Goal: Register for event/course

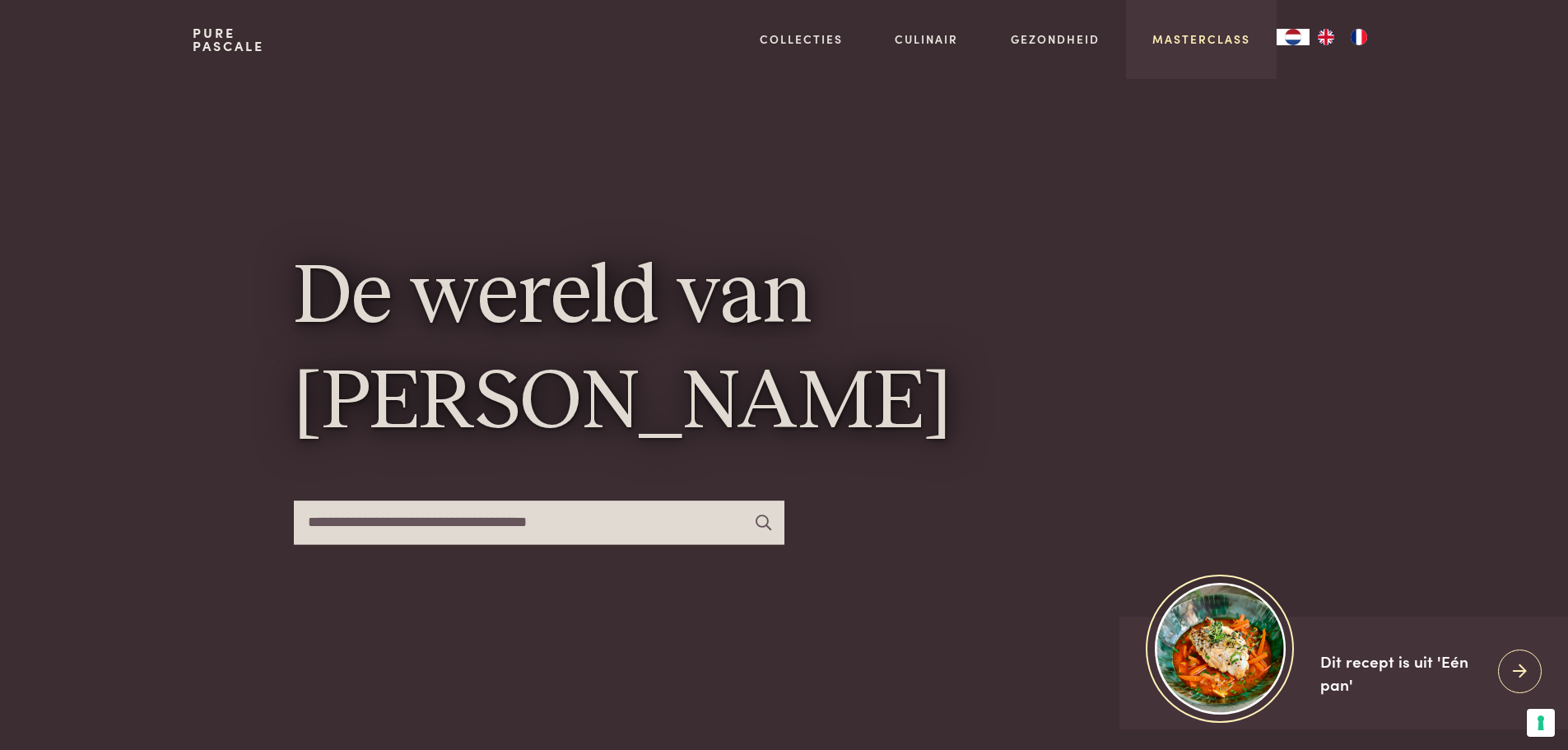
drag, startPoint x: 0, startPoint y: 0, endPoint x: 1219, endPoint y: 43, distance: 1219.8
click at [1219, 43] on link "Masterclass" at bounding box center [1202, 39] width 98 height 17
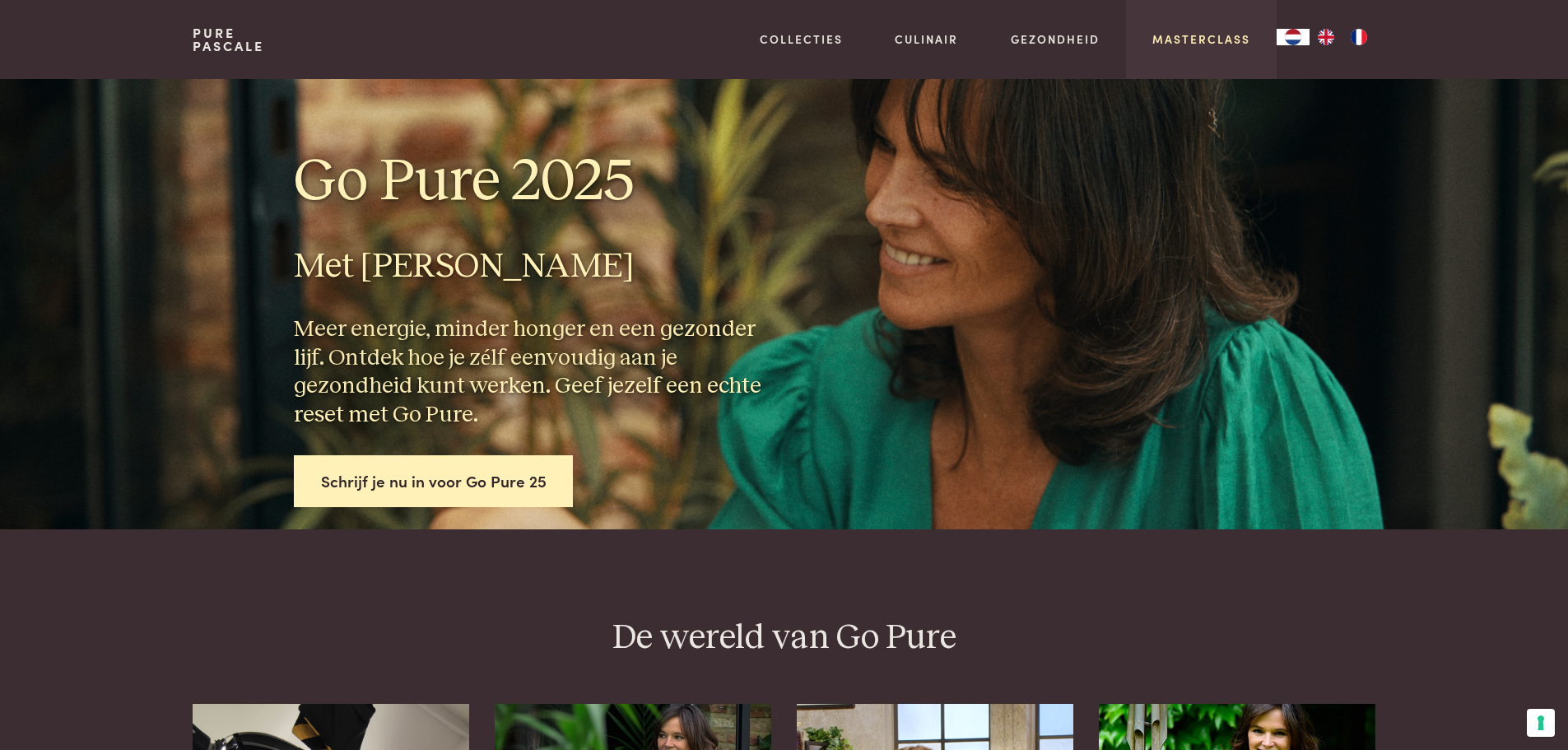
click at [1217, 36] on link "Masterclass" at bounding box center [1202, 39] width 98 height 17
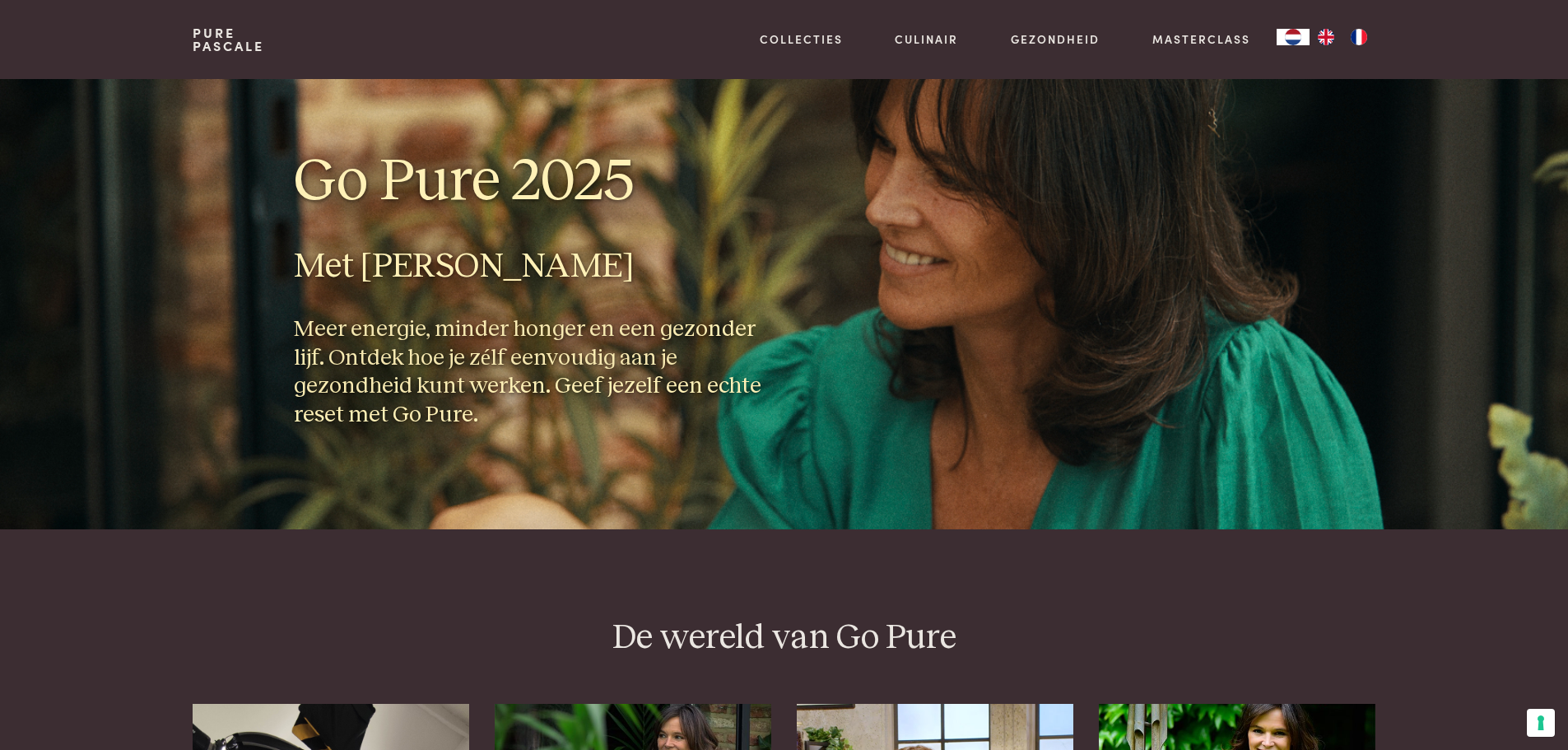
click at [496, 190] on h1 "Go Pure 2025" at bounding box center [533, 181] width 477 height 74
click at [551, 356] on h3 "Meer energie, minder honger en een gezonder lijf. Ontdek hoe je zélf eenvoudig …" at bounding box center [533, 372] width 477 height 114
click at [548, 480] on link "Schrijf je nu in voor Go Pure 25" at bounding box center [434, 481] width 280 height 52
